Goal: Information Seeking & Learning: Learn about a topic

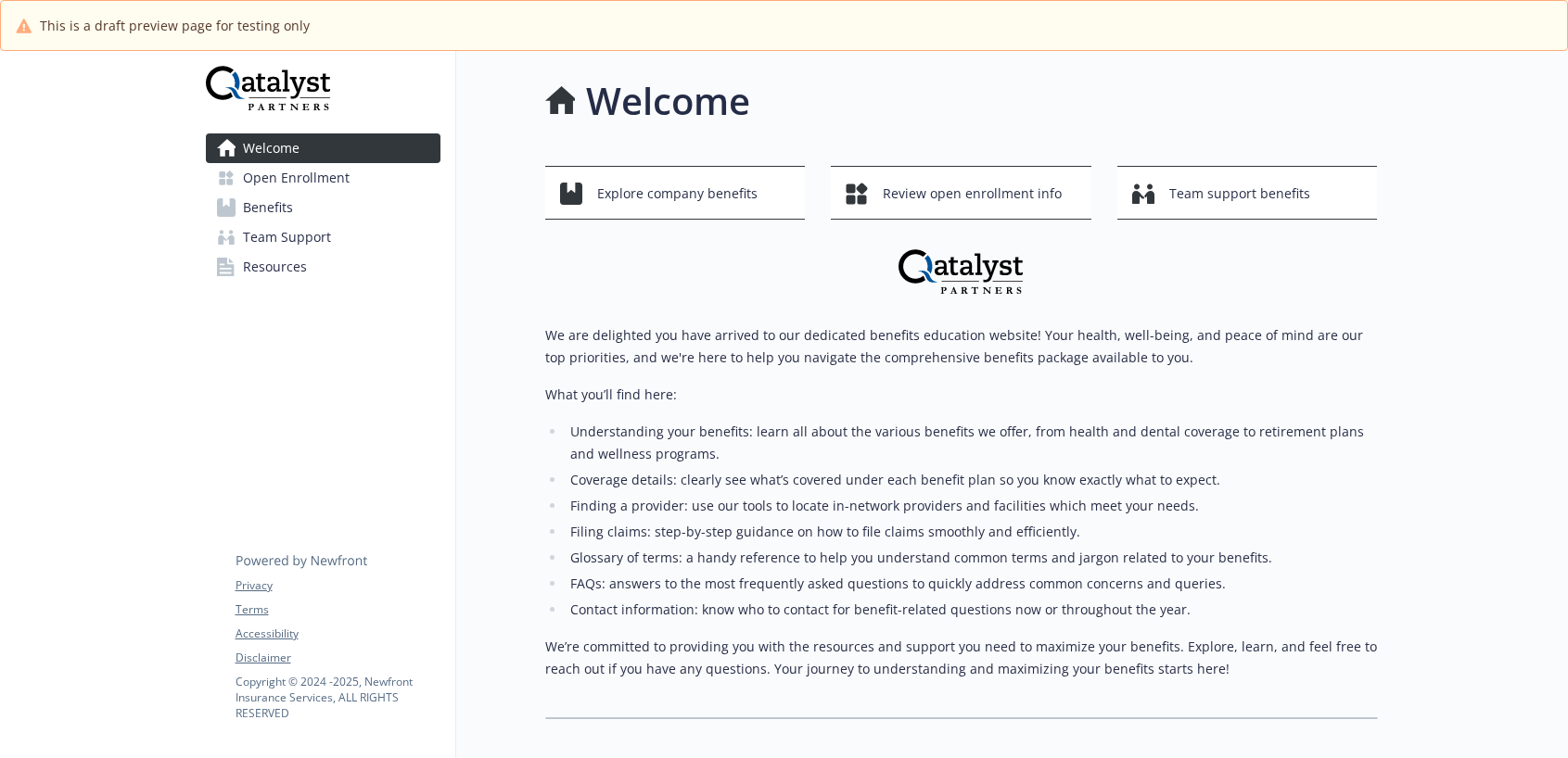
click at [271, 180] on span "Open Enrollment" at bounding box center [296, 177] width 107 height 29
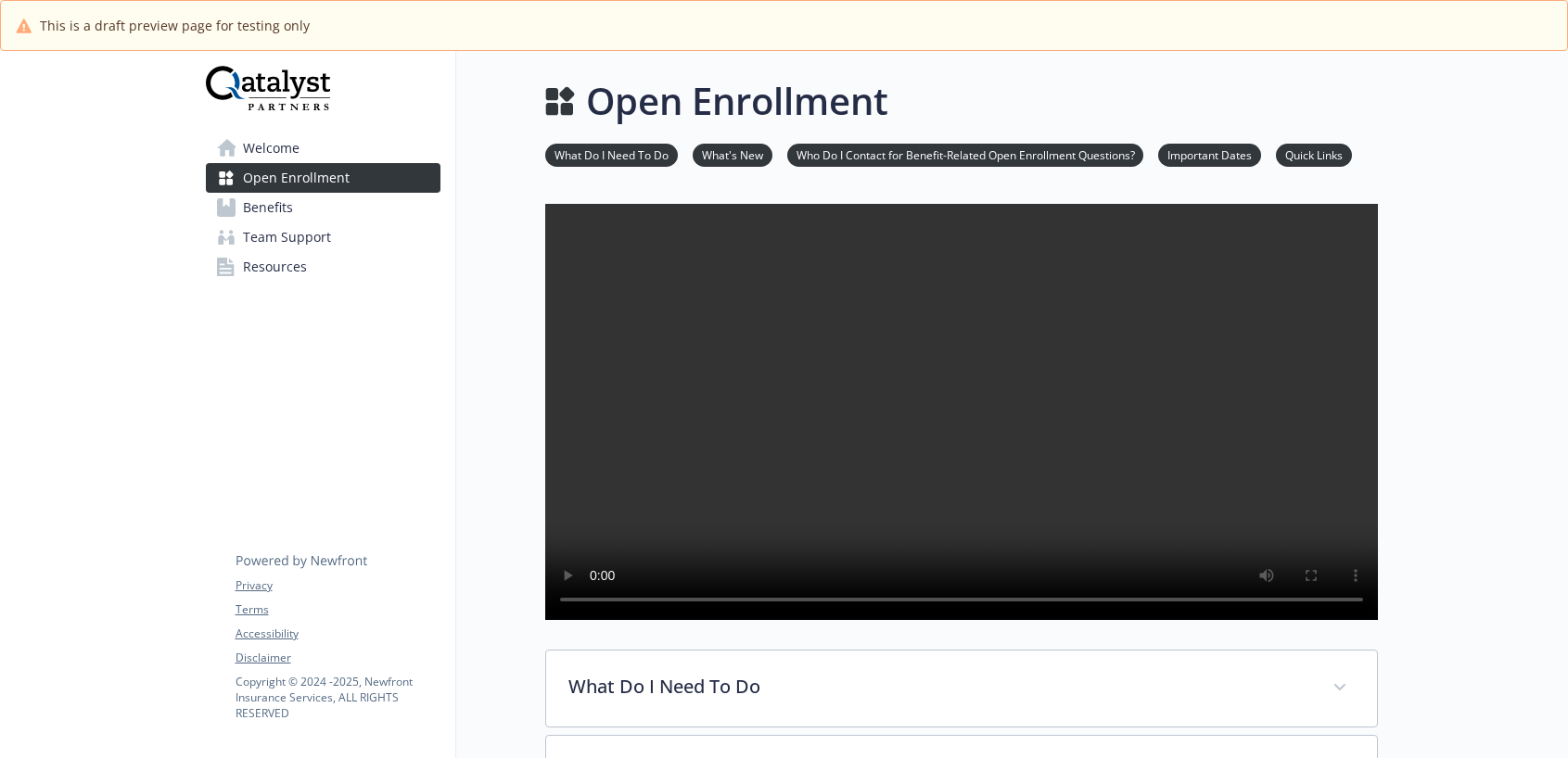
click at [257, 212] on span "Benefits" at bounding box center [267, 207] width 50 height 29
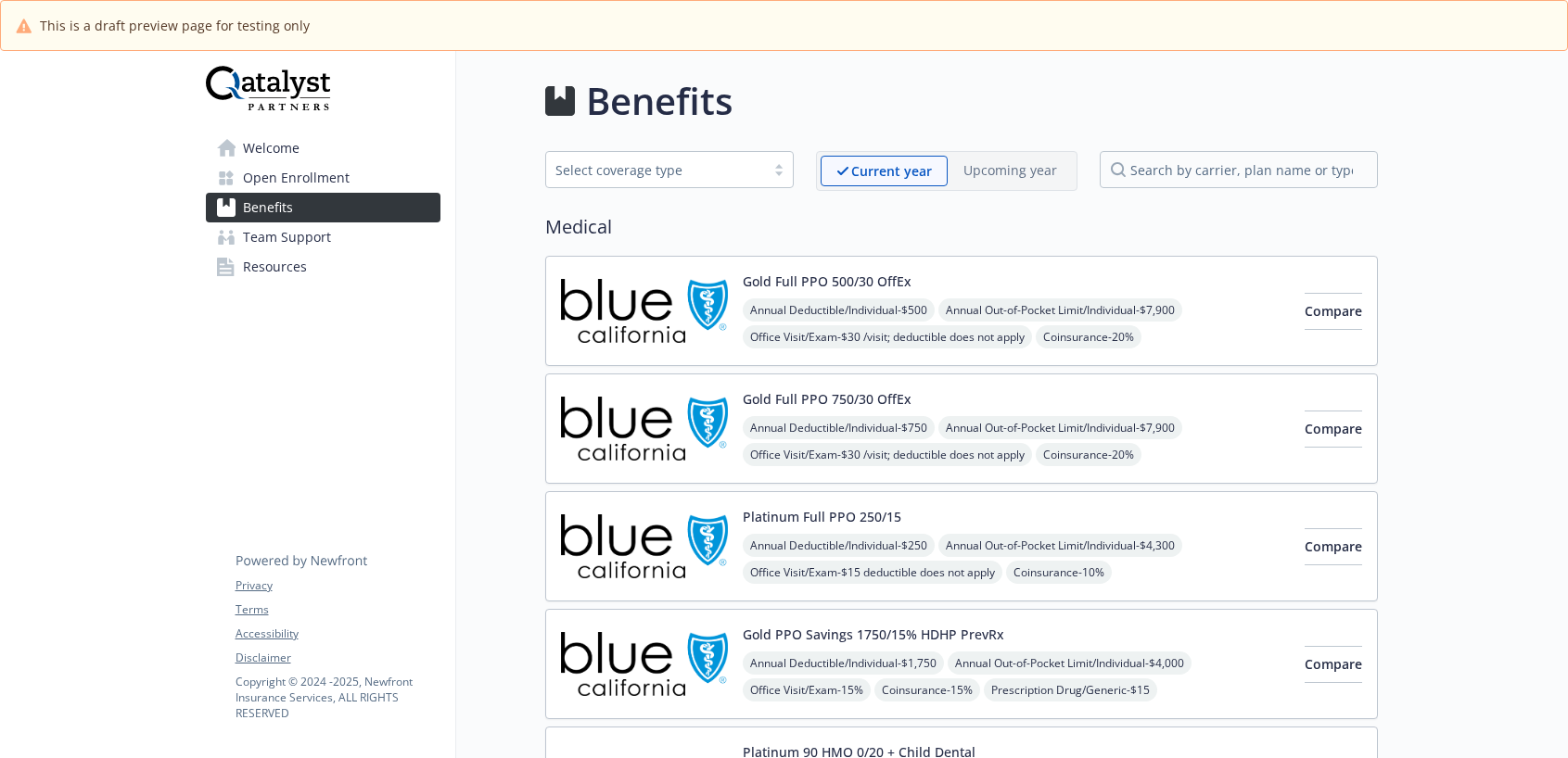
click at [816, 279] on button "Gold Full PPO 500/30 OffEx" at bounding box center [828, 281] width 169 height 20
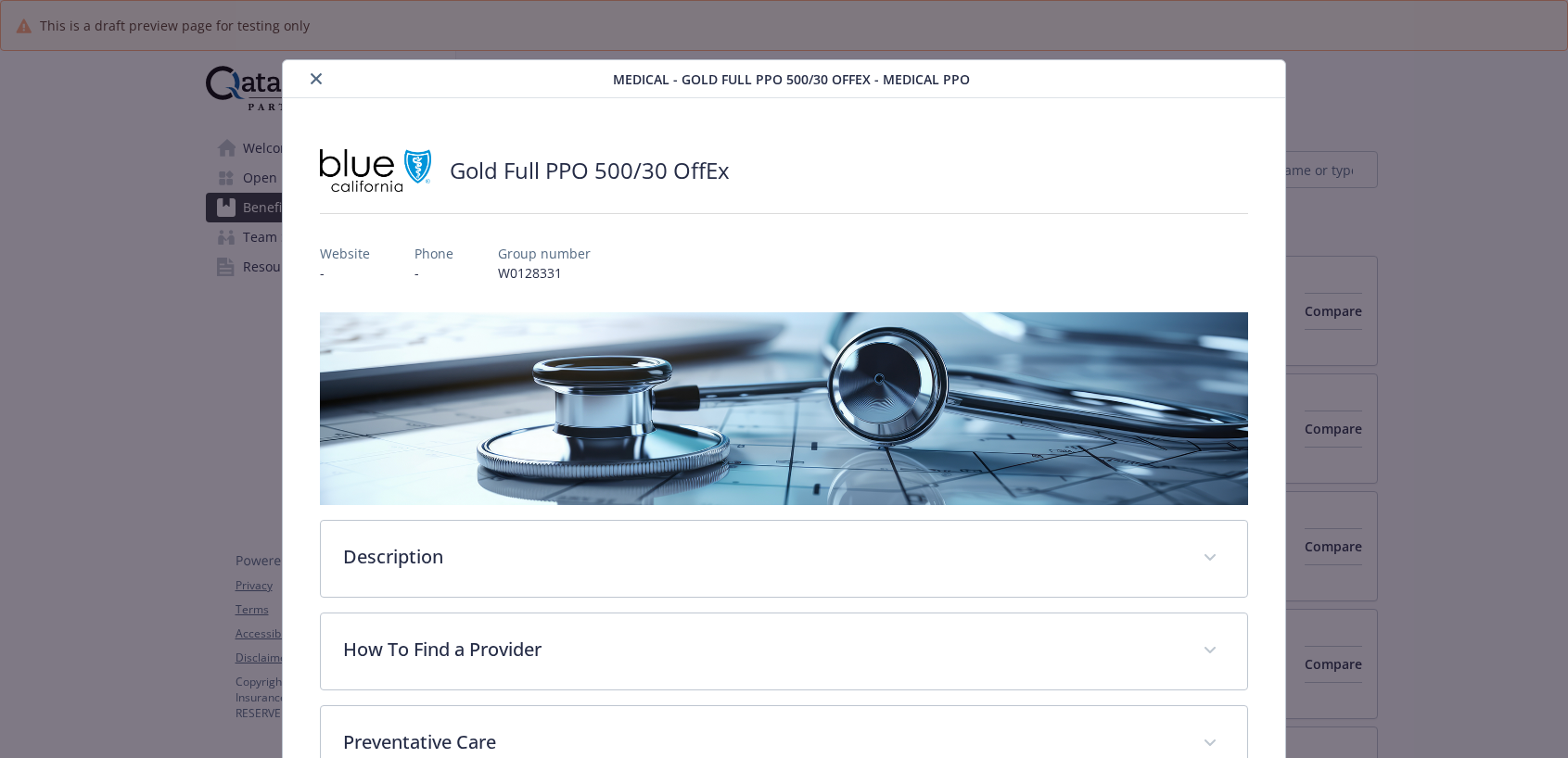
click at [317, 80] on icon "close" at bounding box center [317, 79] width 11 height 11
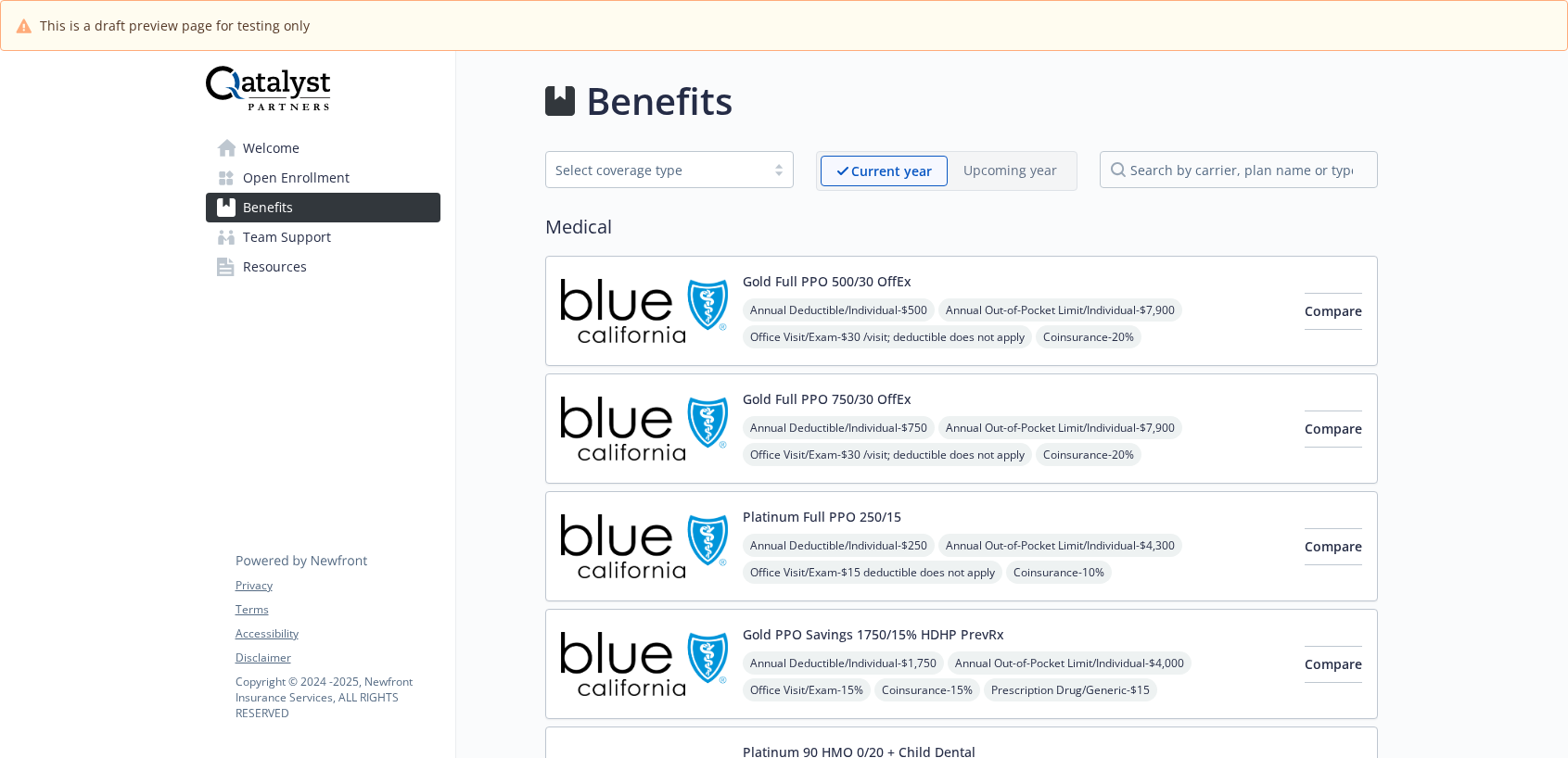
click at [287, 238] on span "Team Support" at bounding box center [286, 237] width 88 height 29
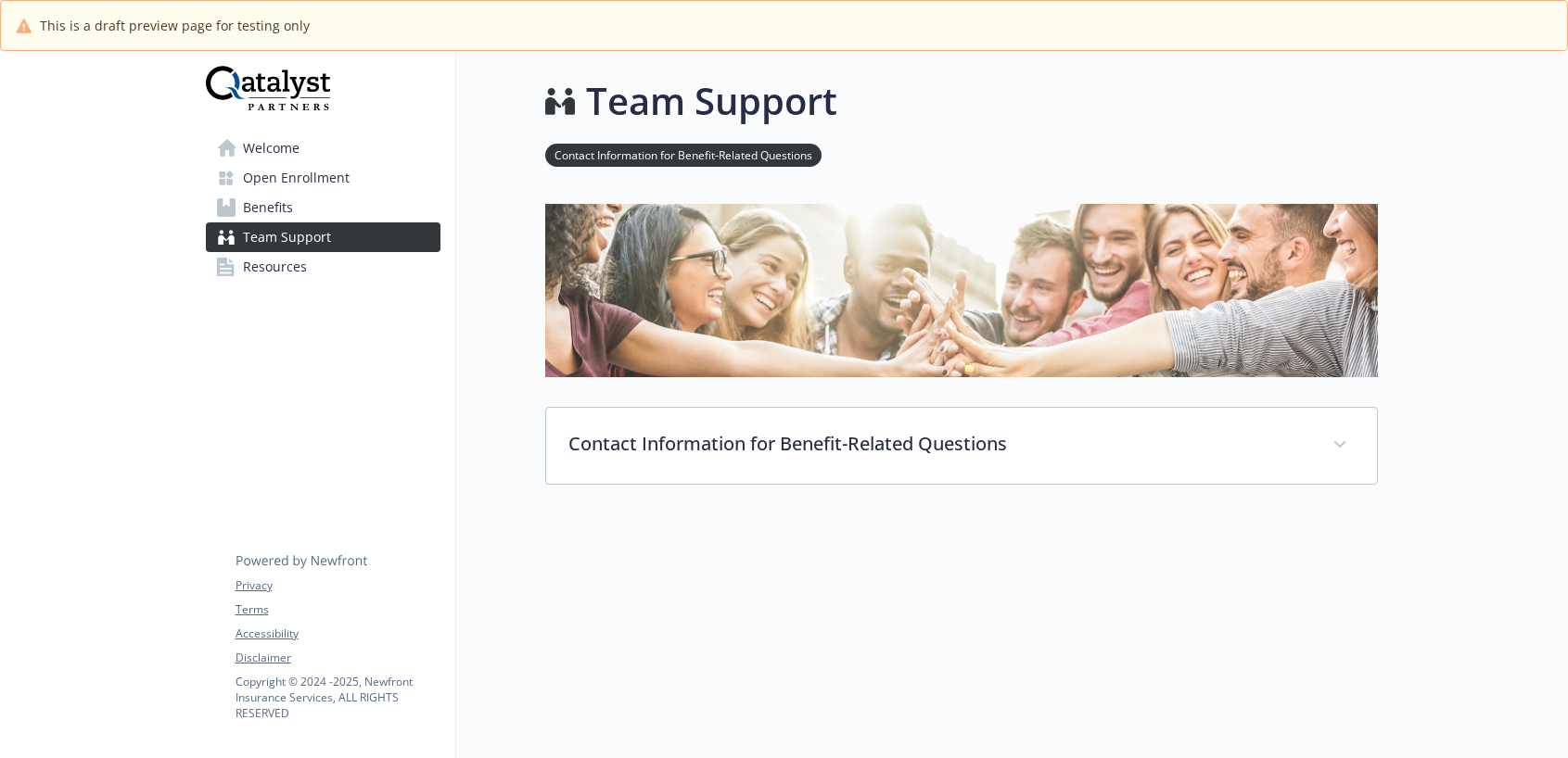
click at [281, 267] on span "Resources" at bounding box center [275, 266] width 64 height 29
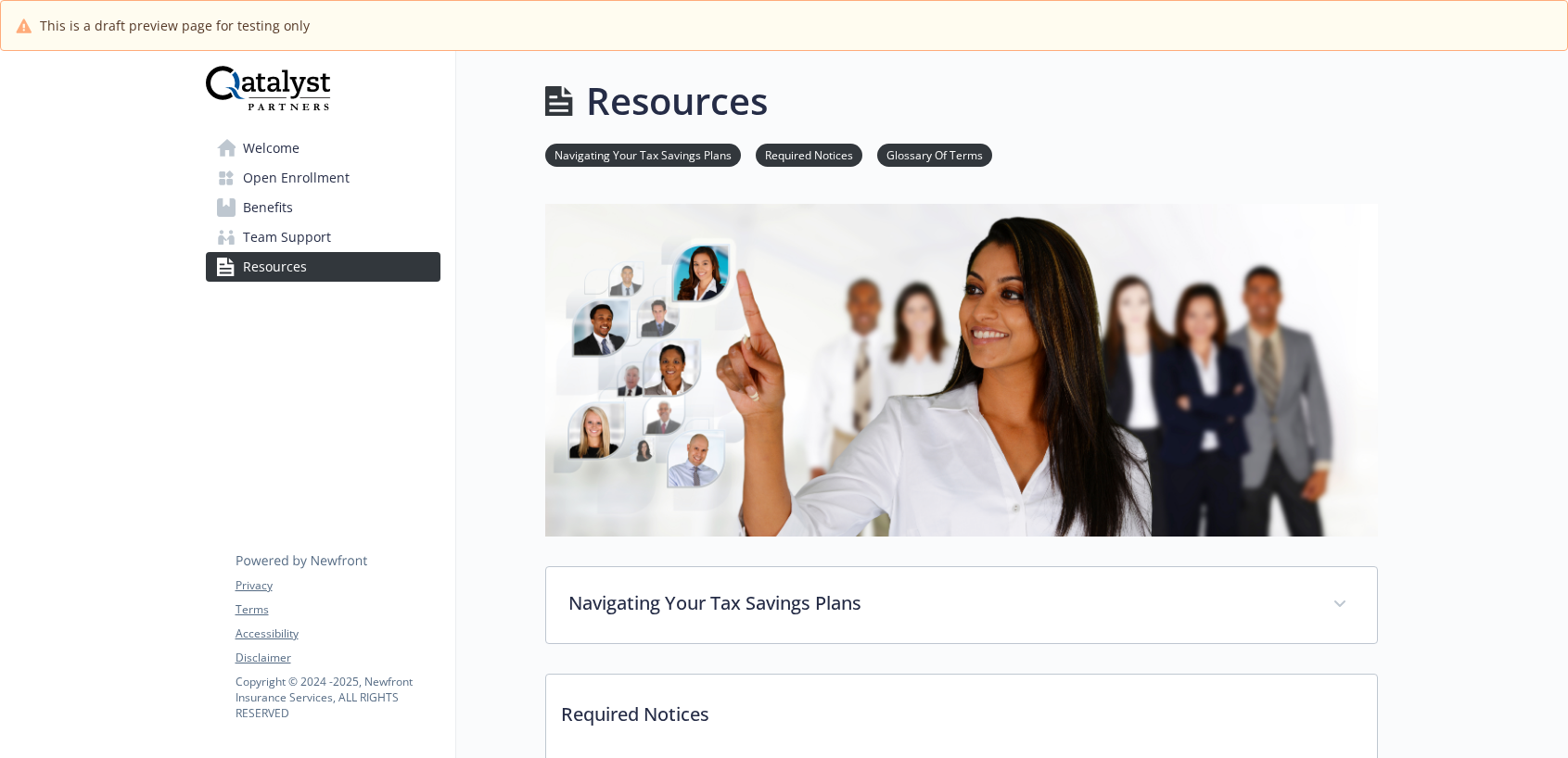
click at [301, 149] on link "Welcome" at bounding box center [323, 148] width 235 height 29
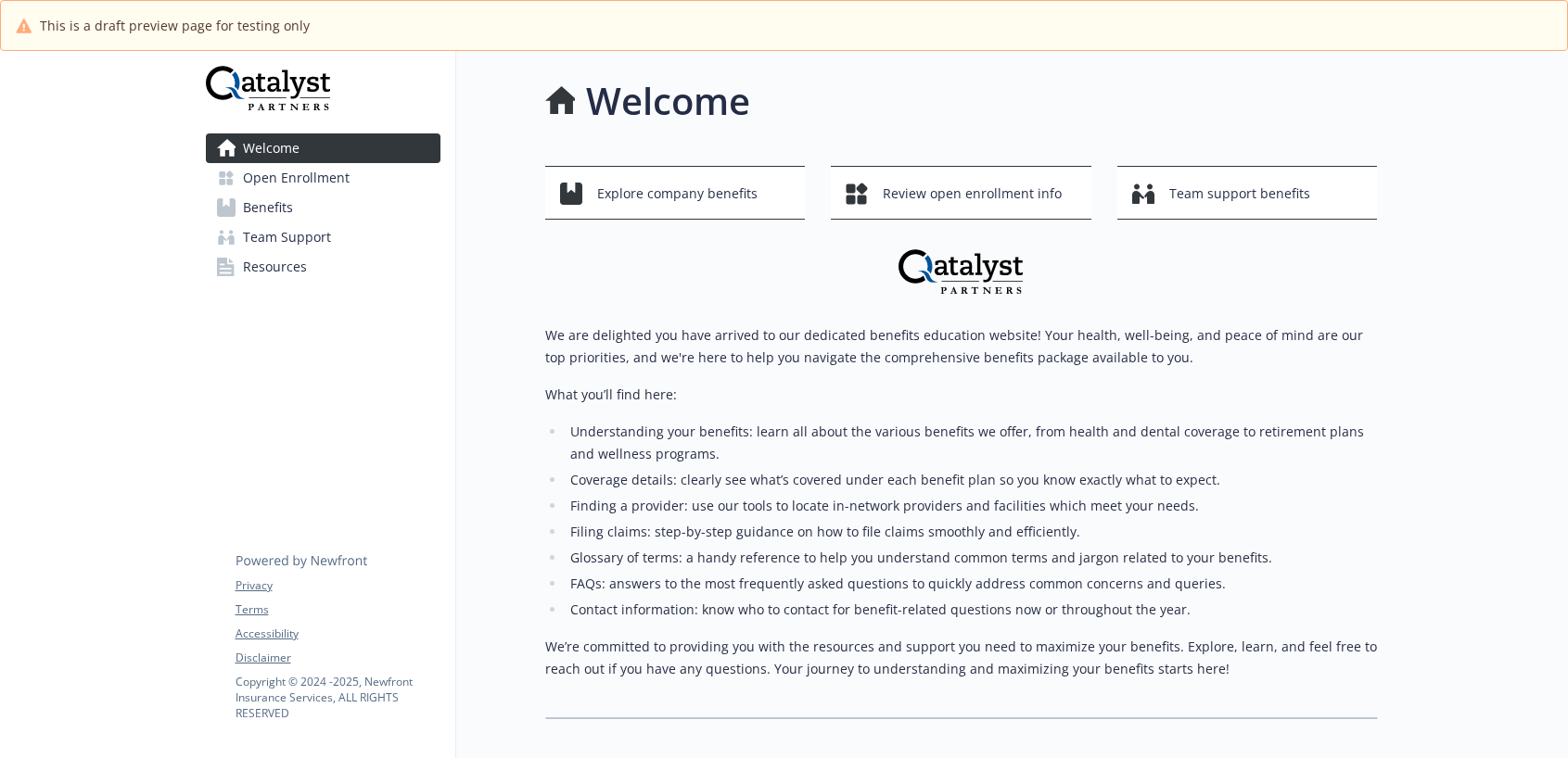
click at [278, 201] on span "Benefits" at bounding box center [267, 207] width 50 height 29
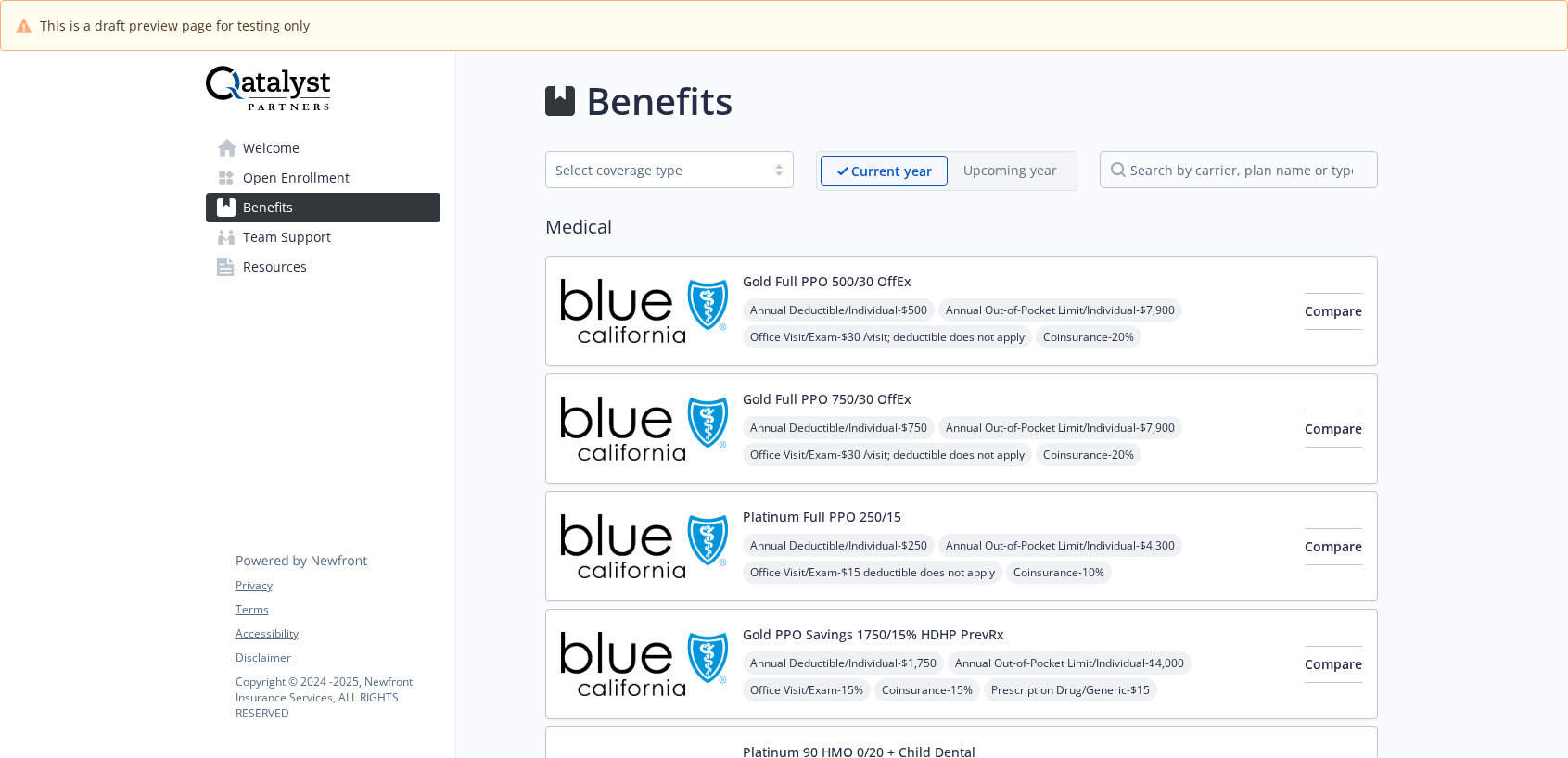
click at [807, 274] on button "Gold Full PPO 500/30 OffEx" at bounding box center [828, 281] width 169 height 20
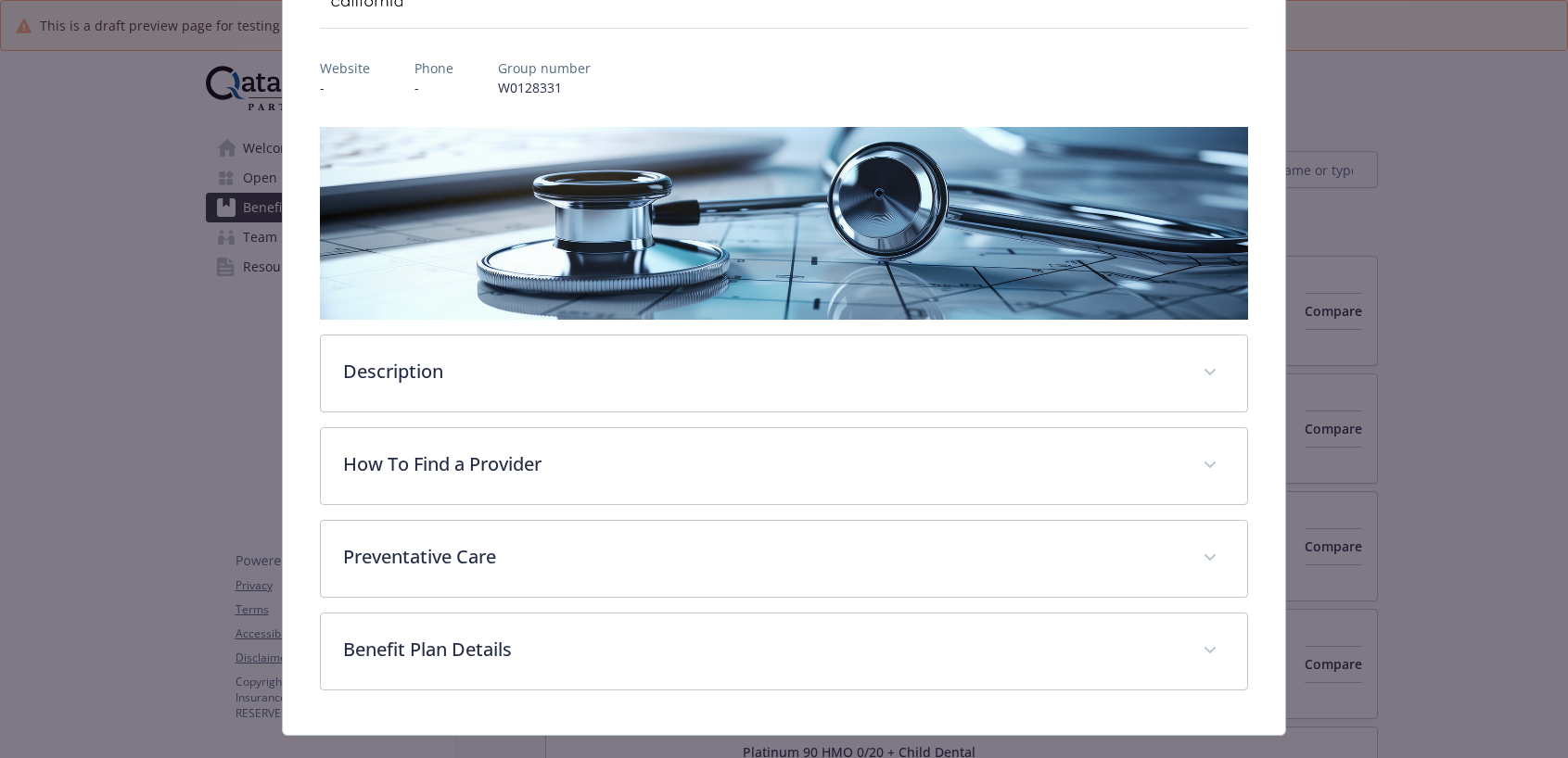
scroll to position [221, 0]
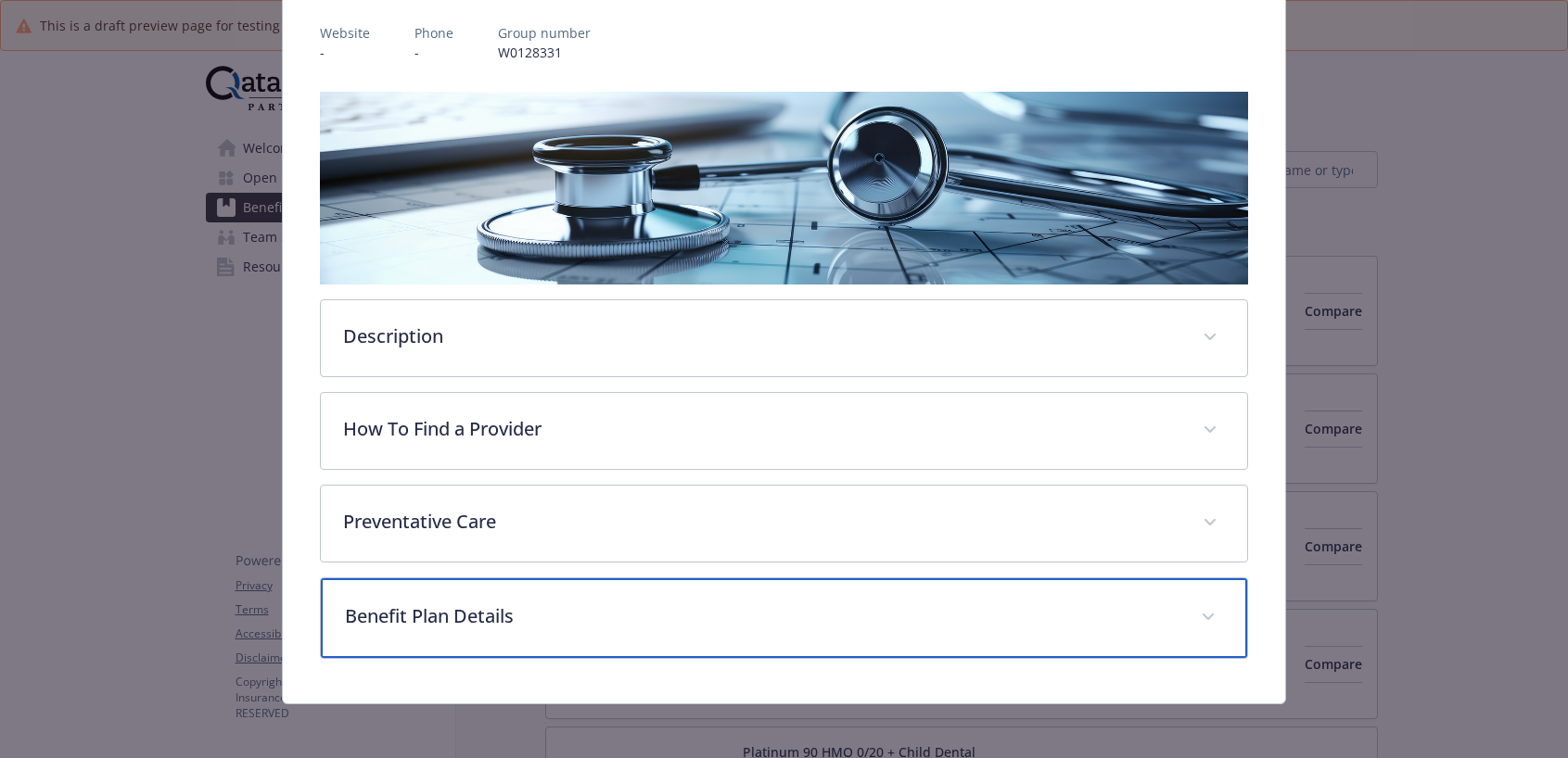
click at [493, 615] on p "Benefit Plan Details" at bounding box center [761, 616] width 833 height 27
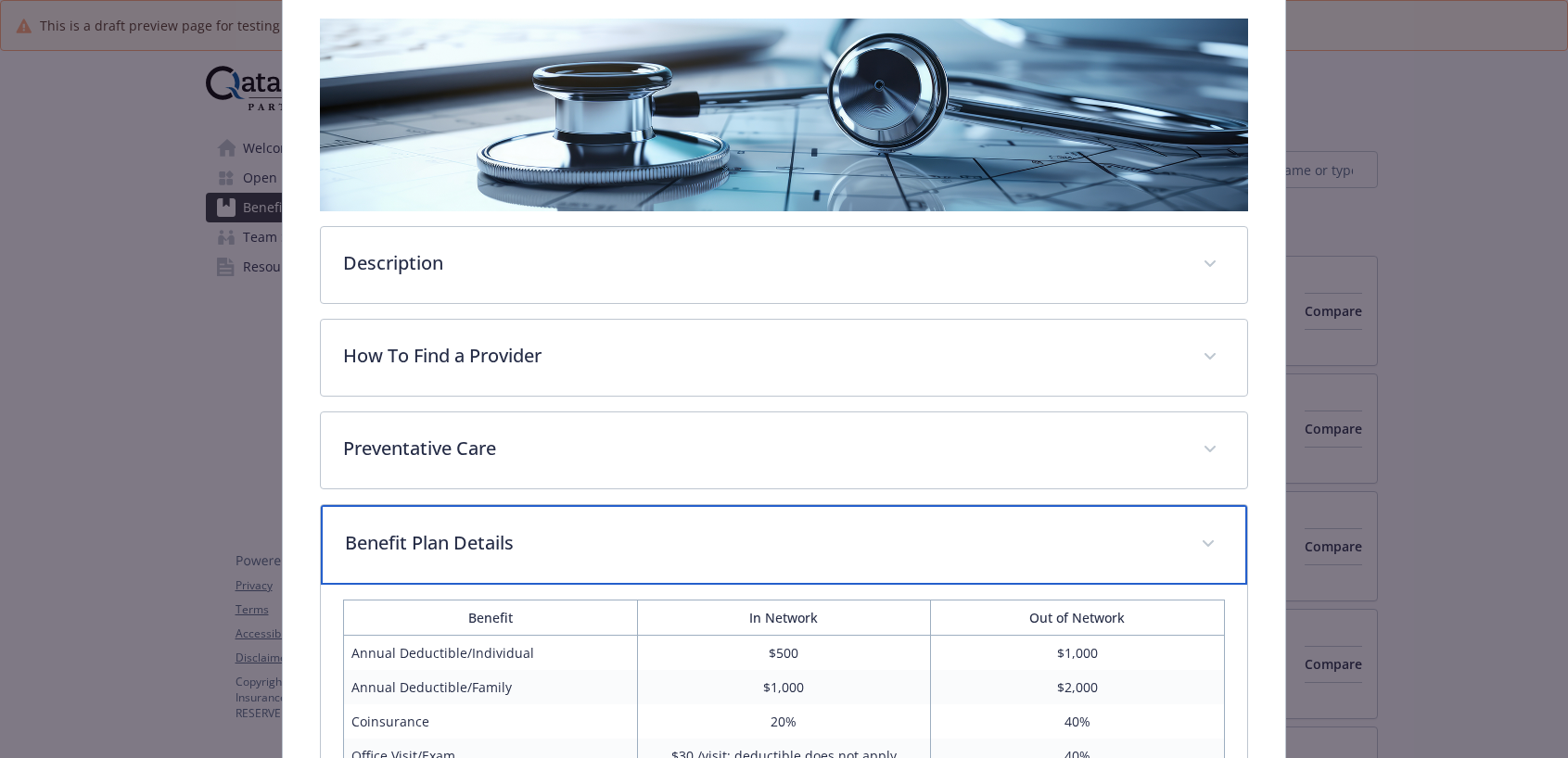
scroll to position [0, 0]
